Goal: Navigation & Orientation: Find specific page/section

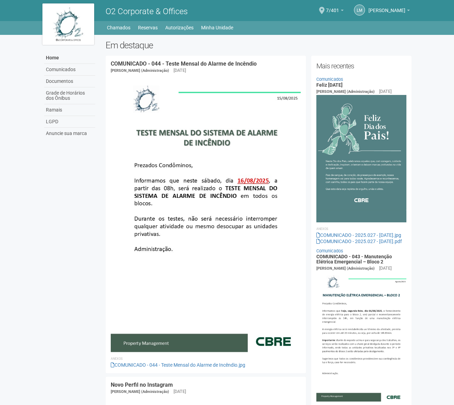
click at [376, 10] on span "[PERSON_NAME]" at bounding box center [386, 7] width 37 height 12
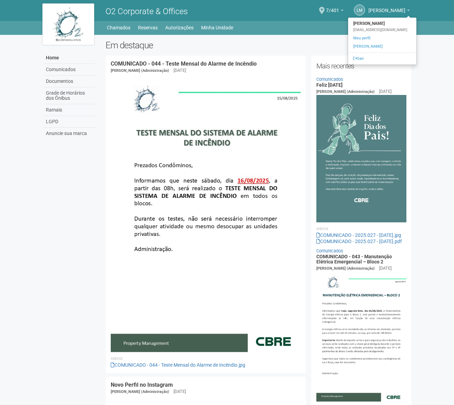
click at [250, 44] on h2 "Em destaque" at bounding box center [259, 45] width 306 height 10
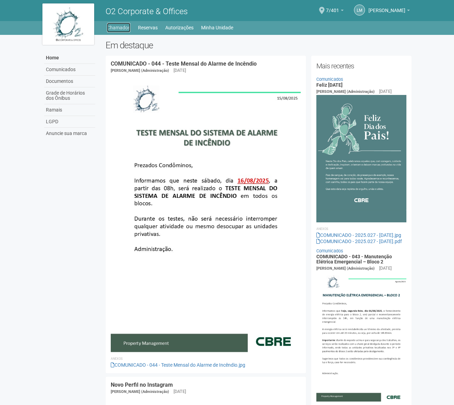
click at [122, 30] on link "Chamados" at bounding box center [118, 28] width 23 height 10
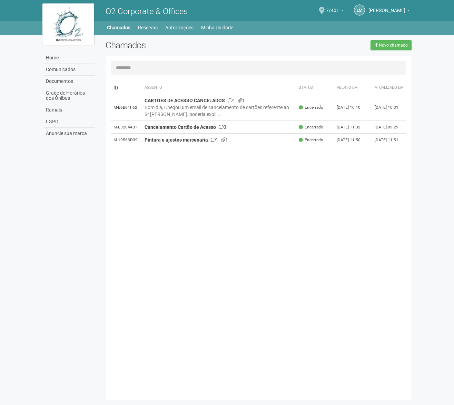
click at [225, 24] on link "Minha Unidade" at bounding box center [217, 28] width 32 height 10
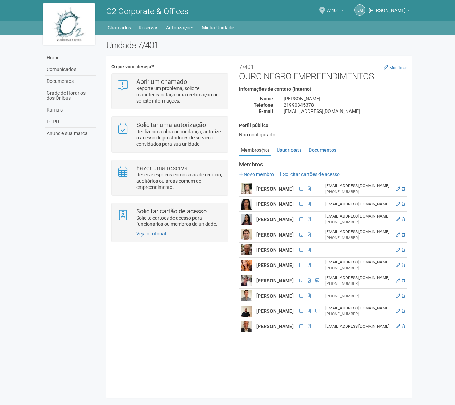
click at [237, 46] on h2 "Unidade 7/401" at bounding box center [259, 45] width 306 height 10
click at [431, 43] on body "Aguarde... O2 Corporate & Offices LM Liliane Maria Ribeiro Dutra Liliane Maria …" at bounding box center [227, 202] width 455 height 405
click at [38, 249] on div "Home Comunicados Documentos Grade de Horários dos Ônibus Ramais LGPD Anuncie su…" at bounding box center [227, 218] width 379 height 367
click at [253, 49] on h2 "Unidade 7/401" at bounding box center [259, 45] width 306 height 10
click at [243, 47] on h2 "Unidade 7/401" at bounding box center [259, 45] width 306 height 10
